Goal: Task Accomplishment & Management: Use online tool/utility

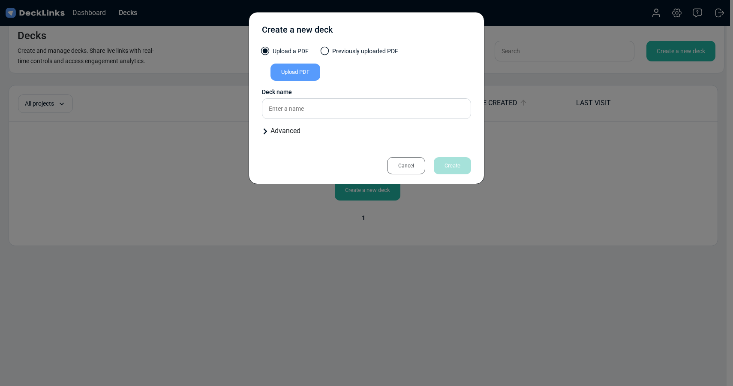
click at [183, 50] on div "Create a new deck Upload a PDF Previously uploaded PDF Upload PDF Uploaded by A…" at bounding box center [366, 193] width 733 height 386
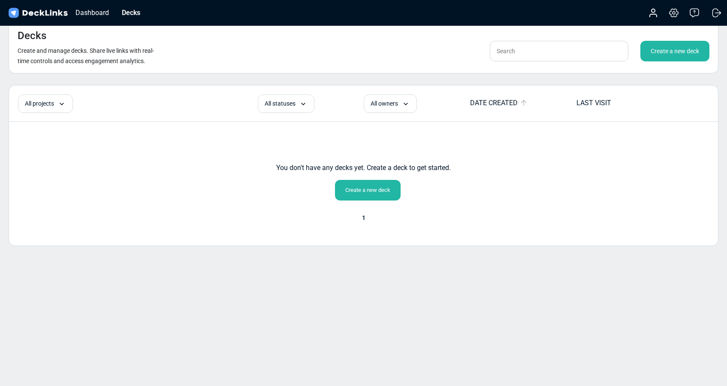
click at [124, 6] on div "Dashboard Decks" at bounding box center [77, 12] width 140 height 19
click at [128, 11] on div "Decks" at bounding box center [131, 12] width 27 height 11
click at [133, 13] on div "Decks" at bounding box center [131, 12] width 27 height 11
click at [97, 9] on div "Dashboard" at bounding box center [92, 12] width 42 height 11
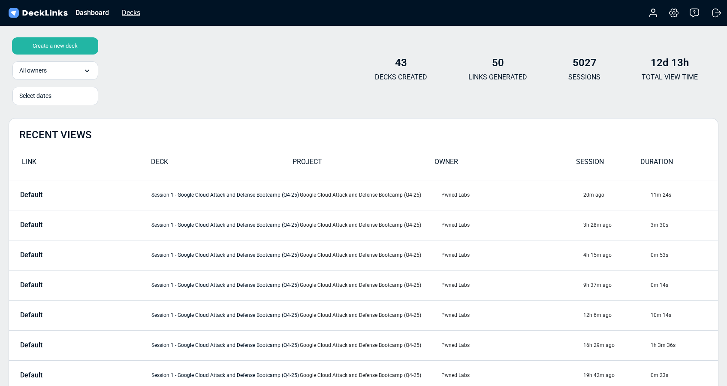
click at [134, 15] on div "Decks" at bounding box center [131, 12] width 27 height 11
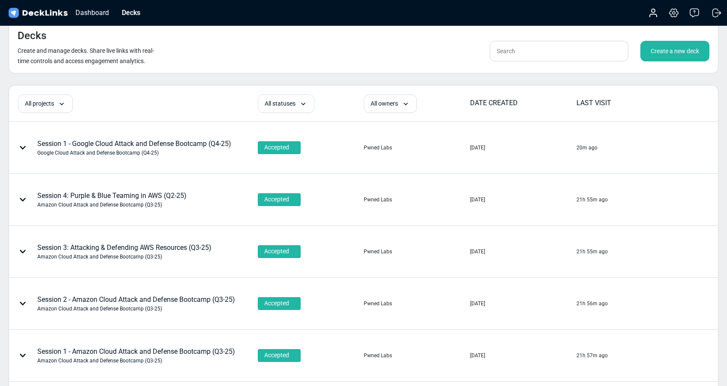
click at [677, 52] on div "Create a new deck" at bounding box center [674, 51] width 69 height 21
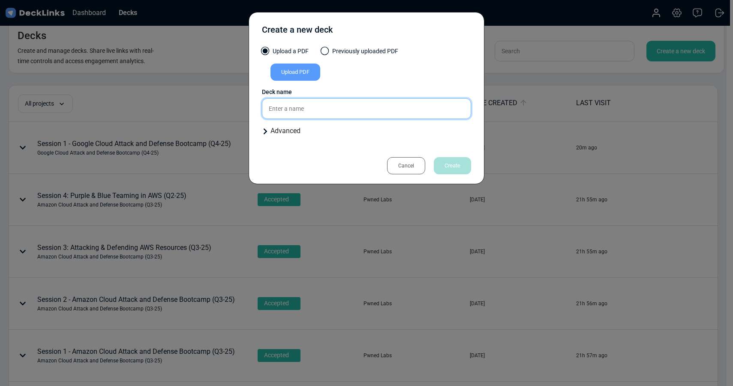
drag, startPoint x: 296, startPoint y: 107, endPoint x: 296, endPoint y: 111, distance: 4.4
click at [296, 107] on input "text" at bounding box center [366, 108] width 209 height 21
click at [275, 137] on div "Upload a PDF Previously uploaded PDF Upload PDF Uploaded by All users All users…" at bounding box center [366, 95] width 209 height 96
click at [286, 129] on div "Advanced" at bounding box center [366, 131] width 209 height 10
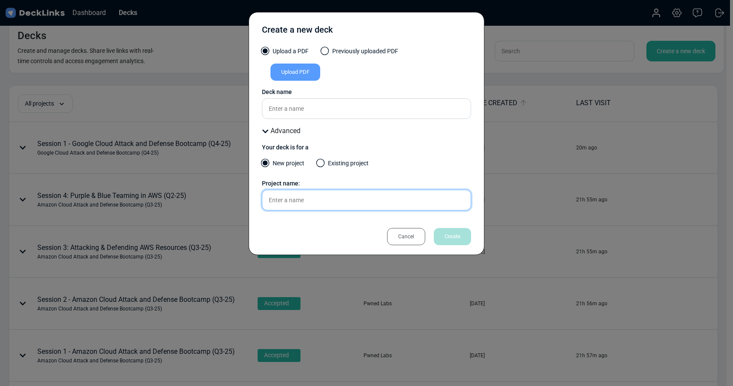
click at [290, 199] on input "text" at bounding box center [366, 200] width 209 height 21
paste input "Orsted AWS Blue Team Workshop"
type input "Orsted AWS Blue Team Workshop"
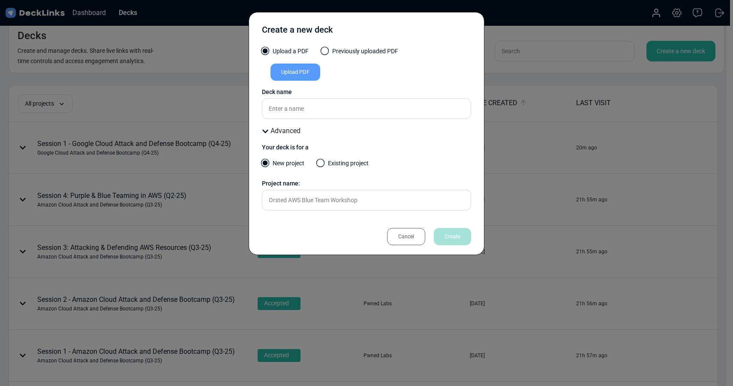
click at [294, 75] on div "Upload PDF" at bounding box center [296, 71] width 50 height 17
click at [0, 0] on input "Upload PDF" at bounding box center [0, 0] width 0 height 0
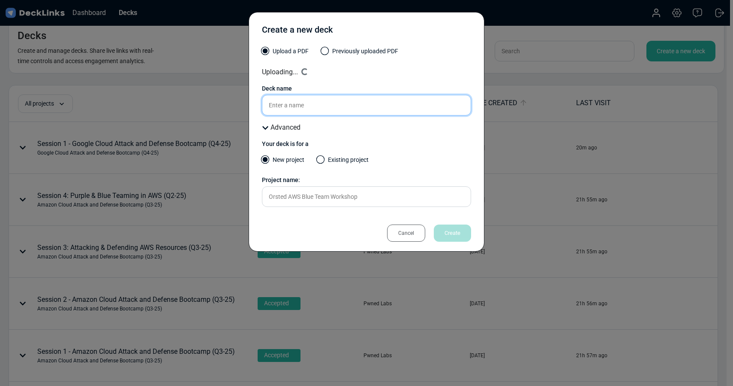
click at [306, 107] on input "text" at bounding box center [366, 105] width 209 height 21
paste input "Orsted AWS Blue Team Workshop"
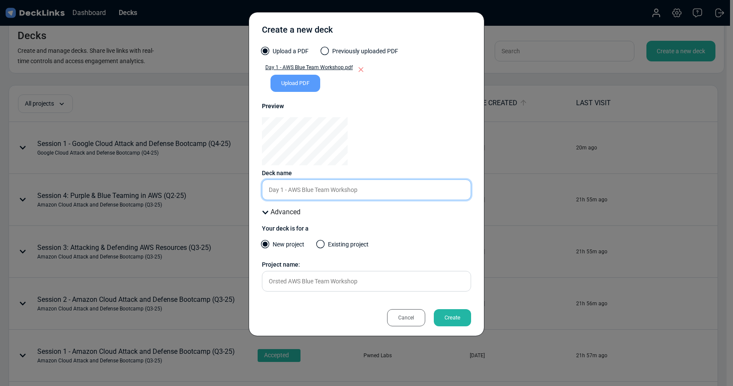
click at [289, 189] on input "Day 1 - AWS Blue Team Workshop" at bounding box center [366, 189] width 209 height 21
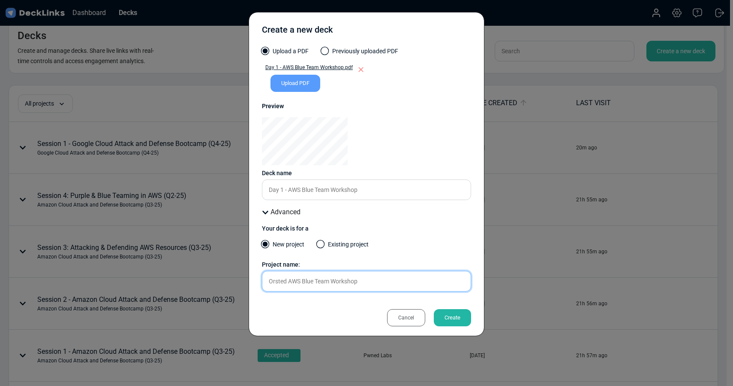
click at [276, 280] on input "Orsted AWS Blue Team Workshop" at bounding box center [366, 281] width 209 height 21
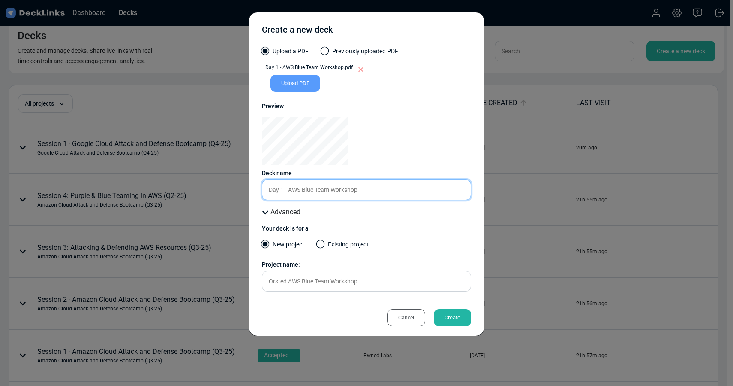
click at [290, 189] on input "Day 1 - AWS Blue Team Workshop" at bounding box center [366, 189] width 209 height 21
paste input "Orsted"
type input "Day 1 - Orsted AWS Blue Team Workshop"
click at [449, 317] on div "Create" at bounding box center [452, 317] width 37 height 17
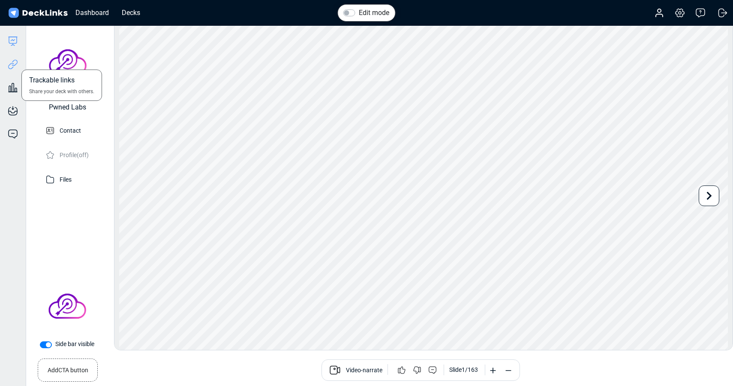
click at [14, 63] on icon at bounding box center [13, 64] width 10 height 10
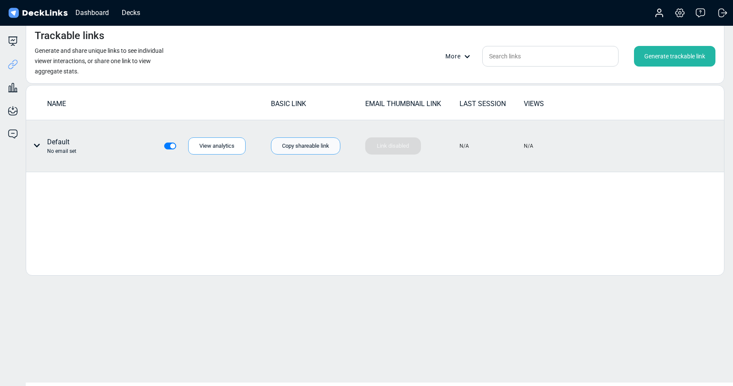
click at [296, 151] on div "Copy shareable link" at bounding box center [305, 145] width 69 height 17
click at [39, 142] on icon at bounding box center [36, 145] width 7 height 7
click at [63, 182] on div "Individual link settings" at bounding box center [68, 180] width 77 height 17
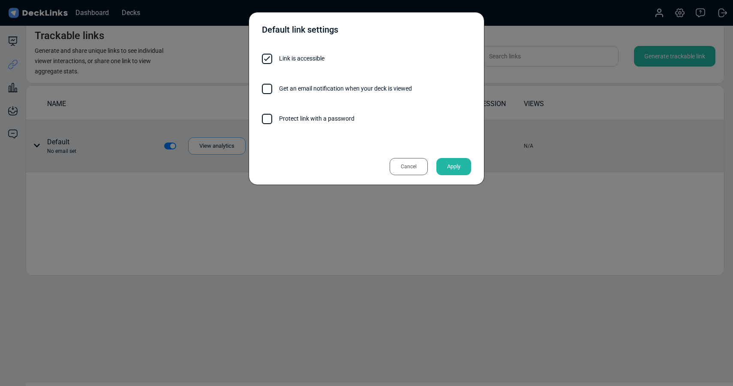
click at [272, 117] on span at bounding box center [267, 119] width 10 height 10
click at [355, 114] on input "Protect link with a password" at bounding box center [355, 114] width 0 height 0
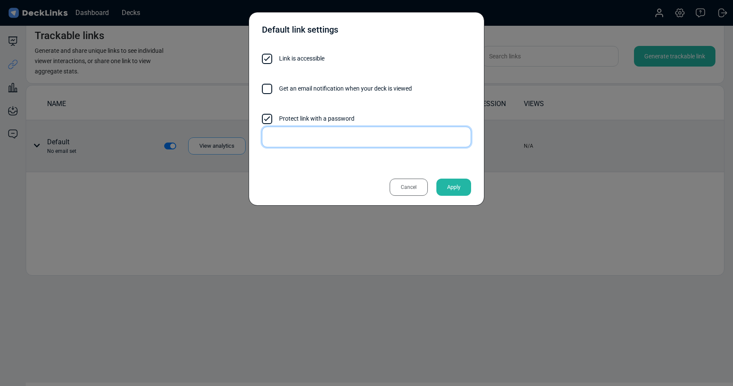
click at [316, 138] on input "text" at bounding box center [366, 137] width 209 height 21
type input "$%g24x"
click at [256, 182] on div "Default link settings Link is accessible Get an email notification when your de…" at bounding box center [367, 108] width 236 height 193
click at [446, 186] on div "Apply" at bounding box center [454, 186] width 35 height 17
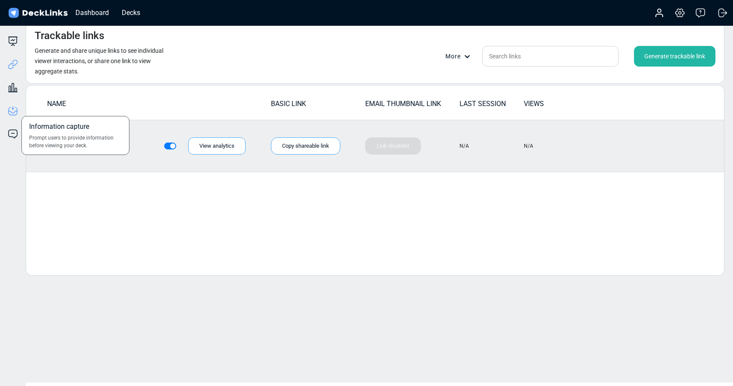
click at [12, 110] on icon at bounding box center [13, 111] width 10 height 10
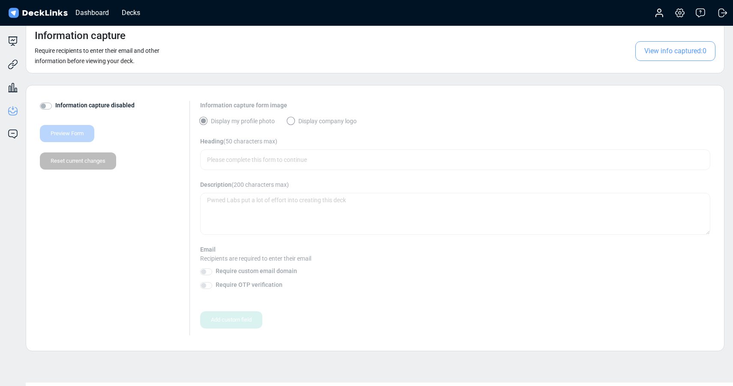
click at [55, 106] on label "Information capture disabled" at bounding box center [94, 105] width 79 height 9
click at [47, 106] on input "Information capture disabled" at bounding box center [43, 105] width 7 height 9
checkbox input "true"
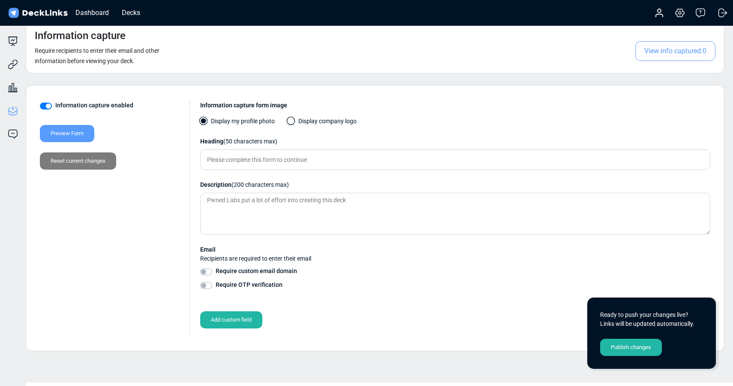
click at [292, 120] on span at bounding box center [291, 121] width 9 height 9
click at [0, 0] on input "Display company logo" at bounding box center [0, 0] width 0 height 0
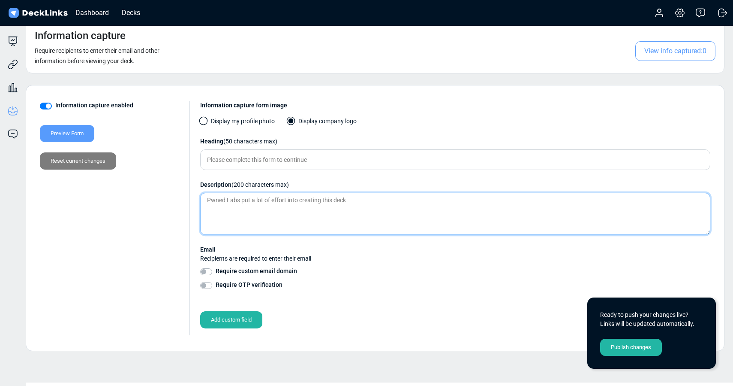
click at [244, 202] on textarea at bounding box center [455, 214] width 510 height 42
paste textarea "$%g24x"
type textarea "$%g24x"
click at [272, 201] on textarea at bounding box center [455, 214] width 510 height 42
paste textarea "Orsted AWS Blue Team Workshop"
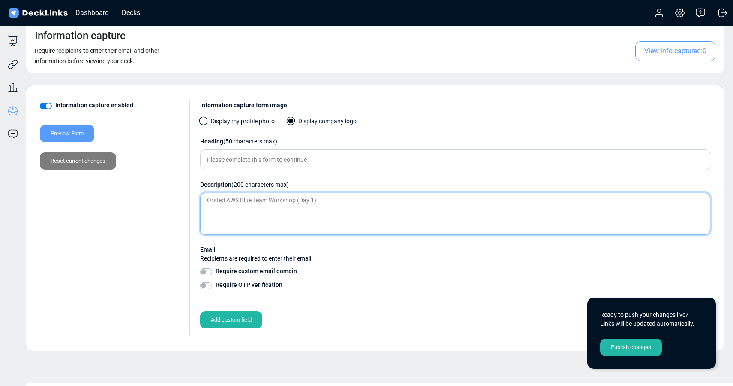
type textarea "Orsted AWS Blue Team Workshop (Day 1)"
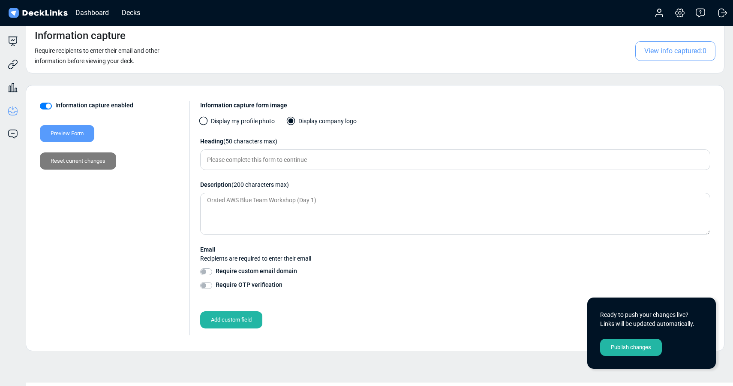
click at [622, 349] on div "Publish changes" at bounding box center [631, 346] width 62 height 17
